Goal: Leave review/rating: Leave review/rating

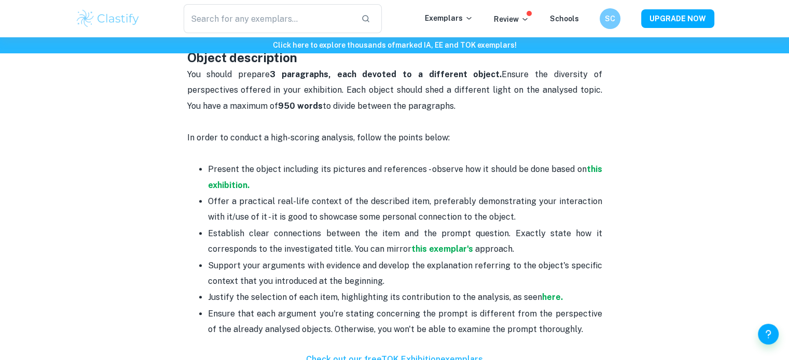
scroll to position [604, 0]
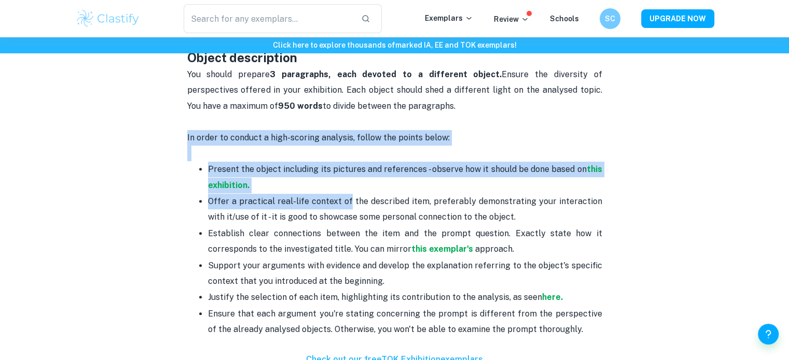
drag, startPoint x: 252, startPoint y: 117, endPoint x: 346, endPoint y: 207, distance: 130.2
click at [346, 207] on div "Is it finally time to start working on your TOK exhibition? If you are looking …" at bounding box center [394, 258] width 415 height 880
click at [346, 207] on p "Offer a practical real-life context of the described item, preferably demonstra…" at bounding box center [405, 210] width 394 height 32
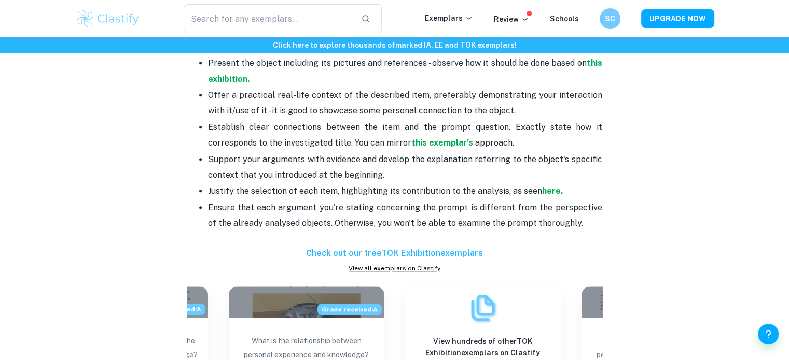
scroll to position [710, 0]
click at [438, 140] on strong "this exemplar's" at bounding box center [442, 142] width 62 height 10
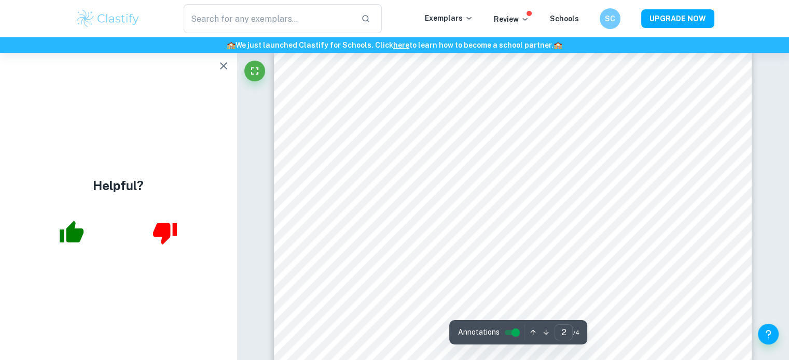
scroll to position [719, 0]
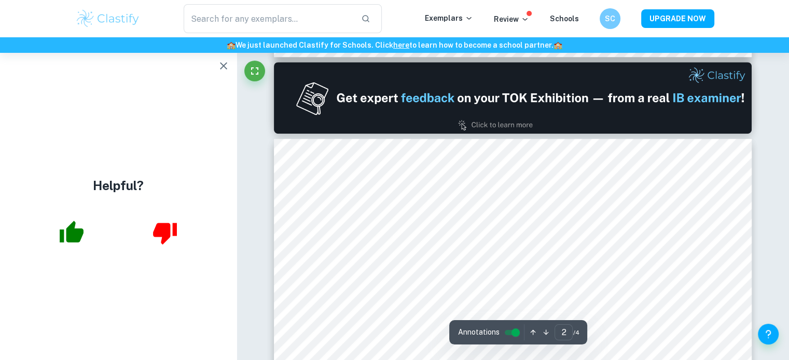
type input "1"
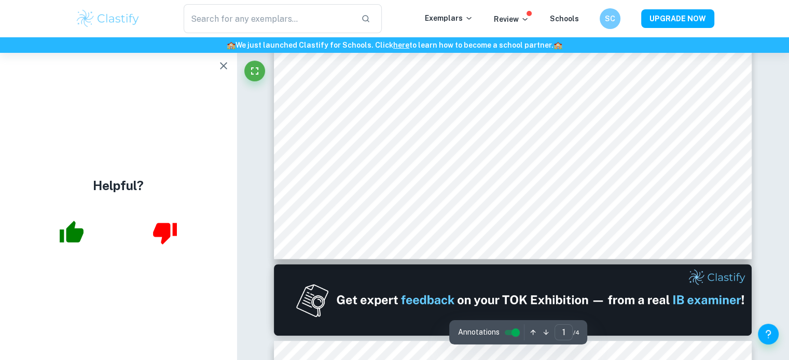
scroll to position [419, 0]
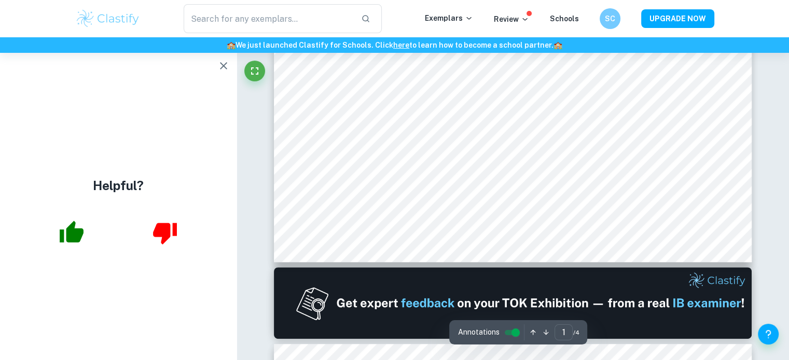
click at [222, 50] on h6 "🏫 We just launched Clastify for Schools. Click here to learn how to become a sc…" at bounding box center [394, 44] width 785 height 11
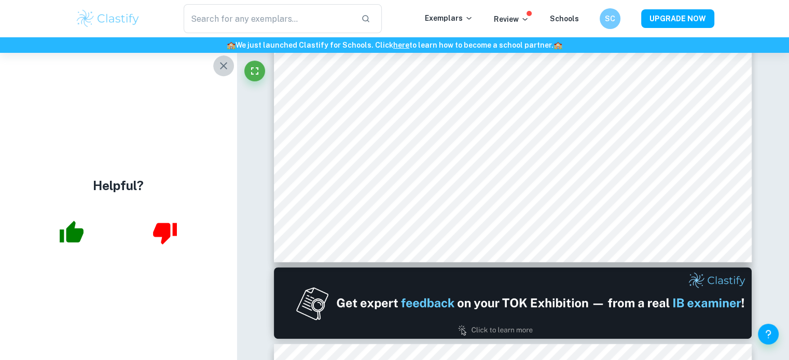
click at [222, 55] on button "button" at bounding box center [223, 65] width 21 height 21
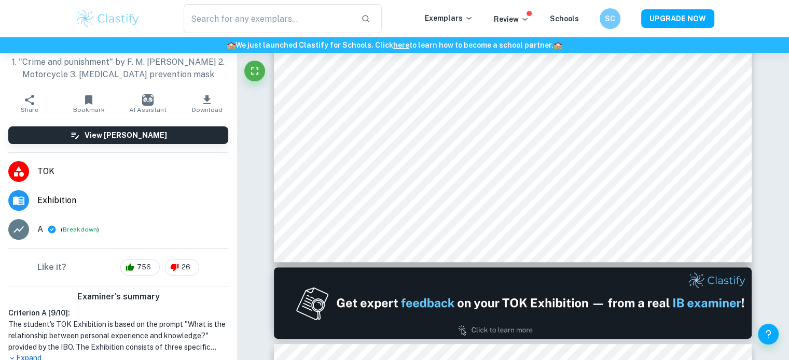
scroll to position [0, 0]
